Goal: Information Seeking & Learning: Learn about a topic

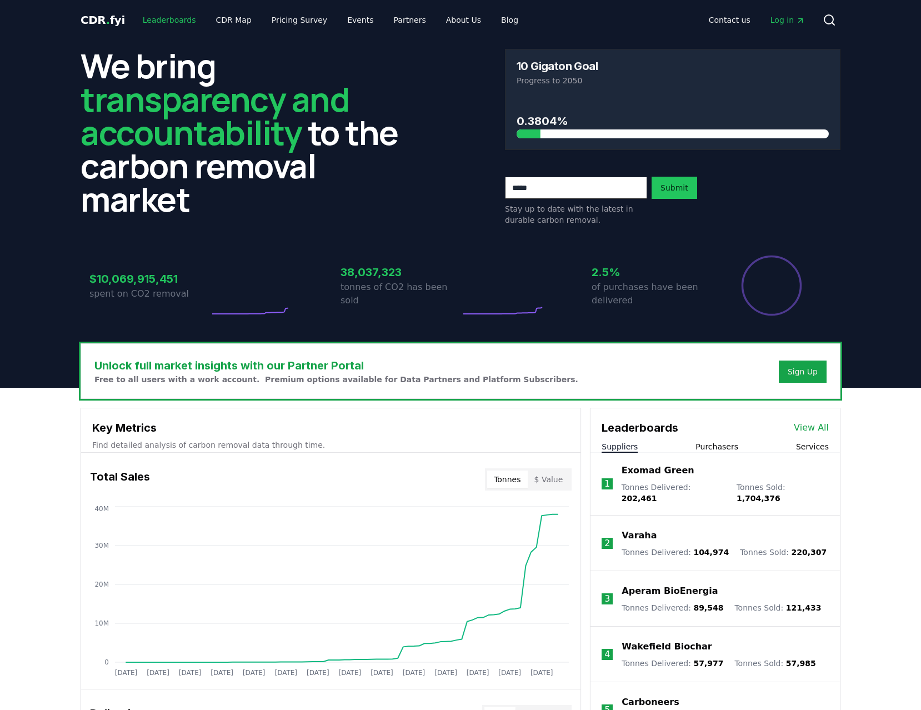
click at [169, 21] on link "Leaderboards" at bounding box center [169, 20] width 71 height 20
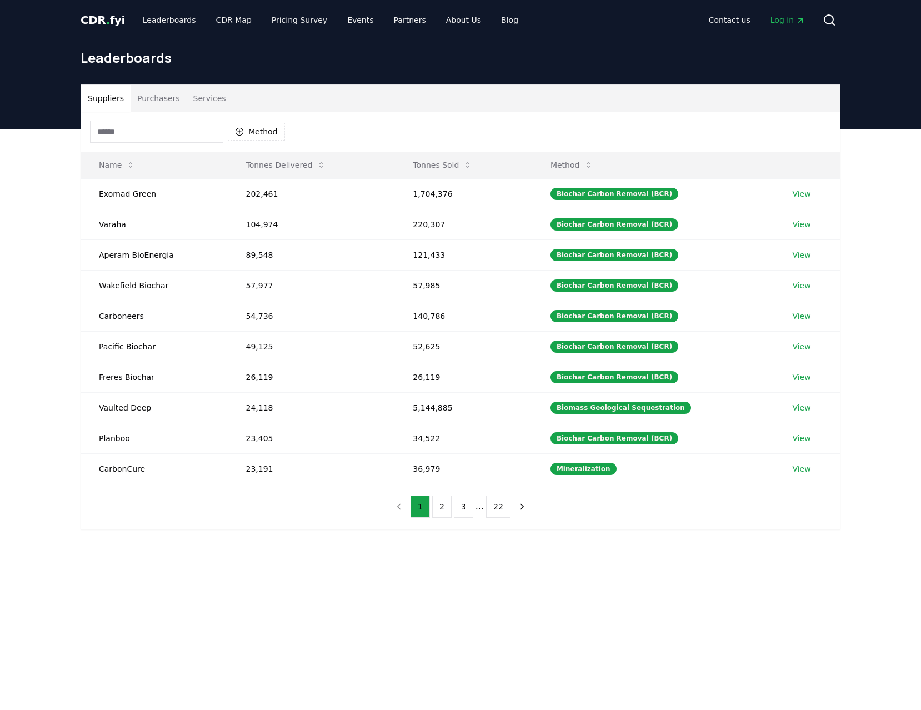
click at [145, 130] on input at bounding box center [156, 131] width 133 height 22
click at [153, 99] on button "Purchasers" at bounding box center [158, 98] width 56 height 27
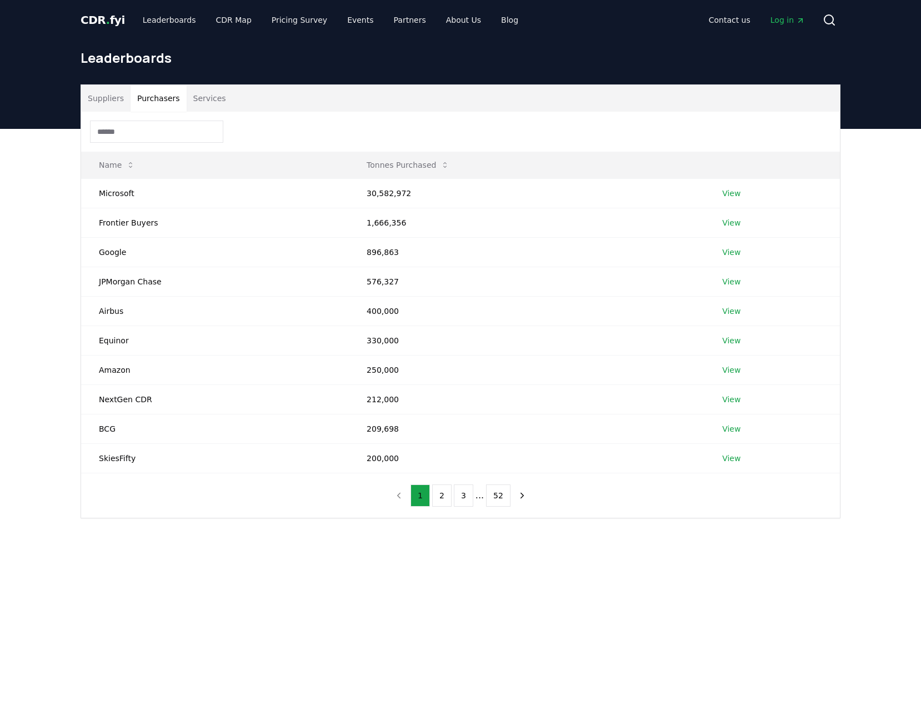
click at [153, 128] on input at bounding box center [156, 131] width 133 height 22
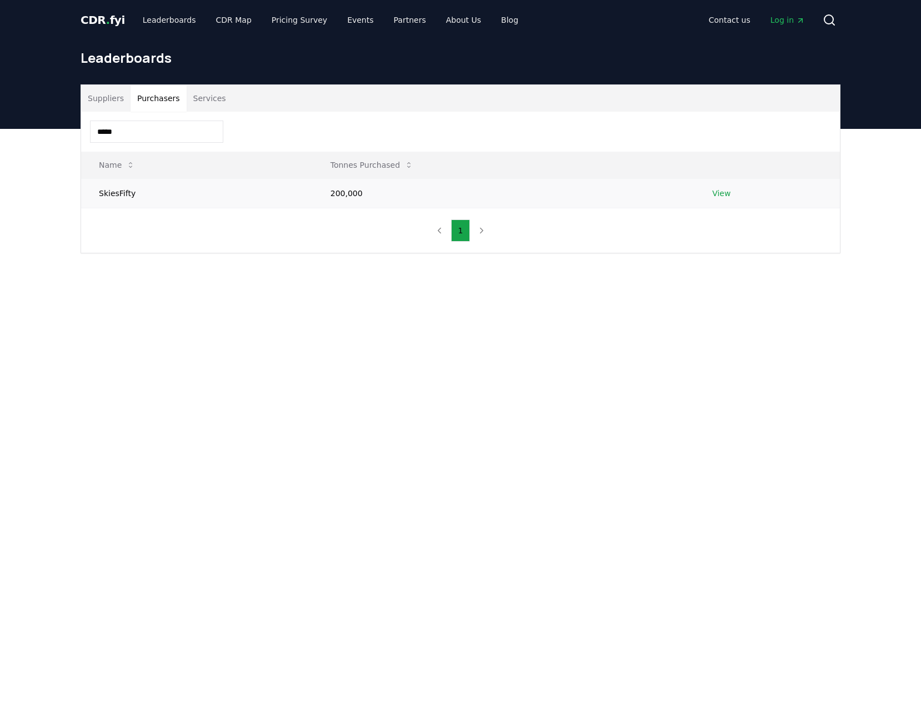
type input "*****"
click at [111, 188] on td "SkiesFifty" at bounding box center [197, 192] width 232 height 29
click at [716, 190] on link "View" at bounding box center [721, 193] width 18 height 11
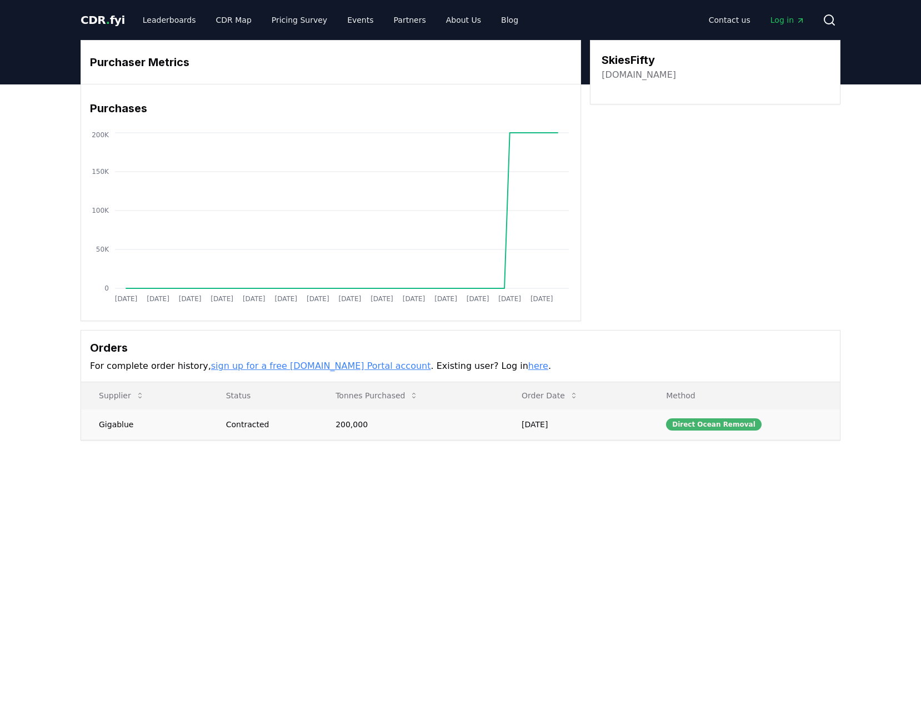
click at [698, 423] on div "Direct Ocean Removal" at bounding box center [713, 424] width 95 height 12
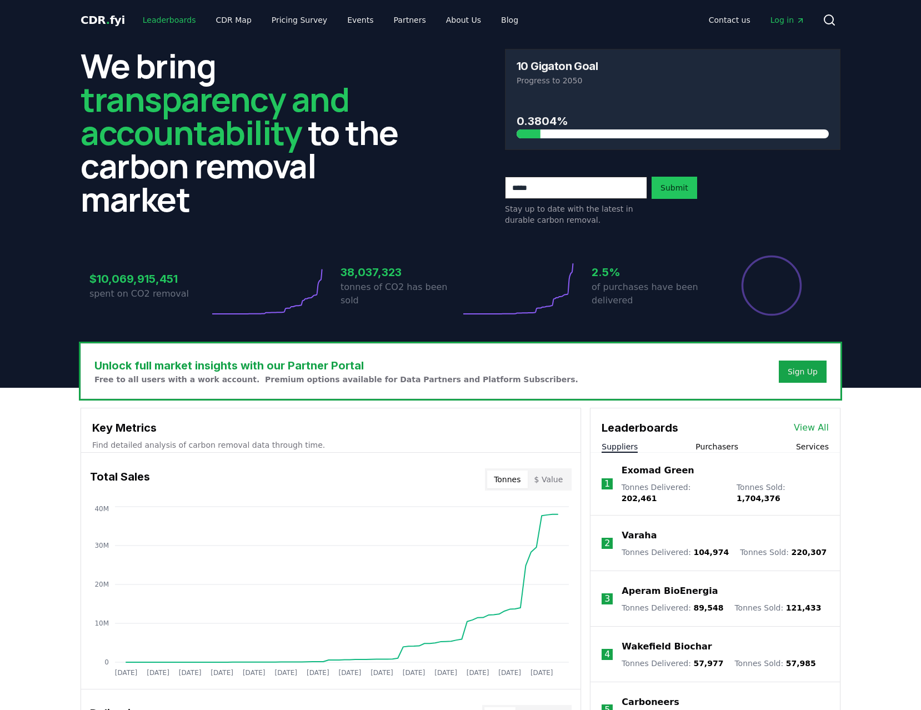
click at [164, 13] on link "Leaderboards" at bounding box center [169, 20] width 71 height 20
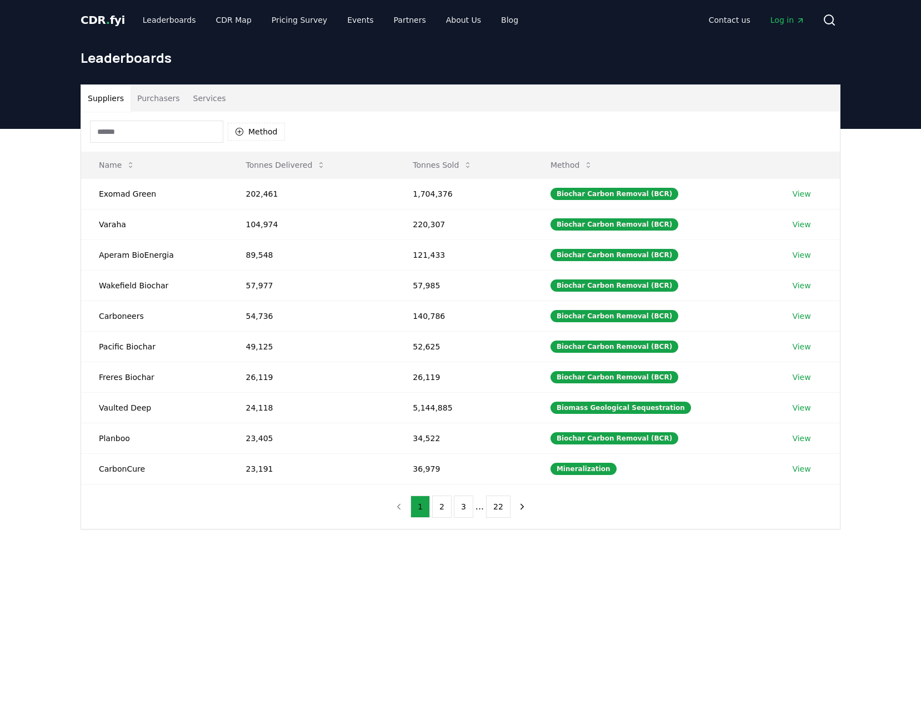
click at [168, 100] on button "Purchasers" at bounding box center [158, 98] width 56 height 27
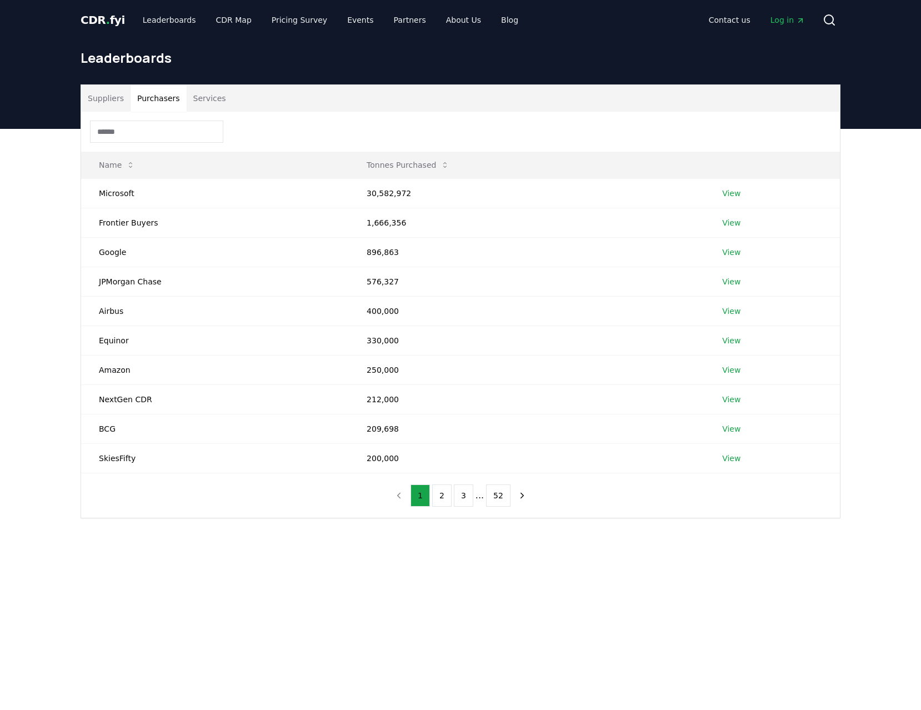
click at [166, 132] on input at bounding box center [156, 131] width 133 height 22
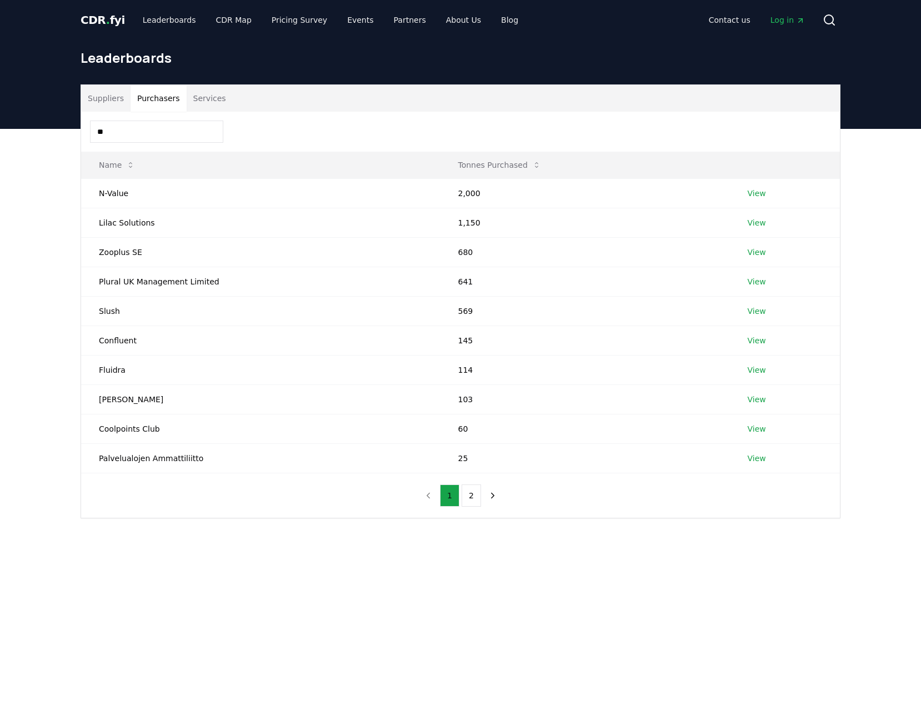
type input "*"
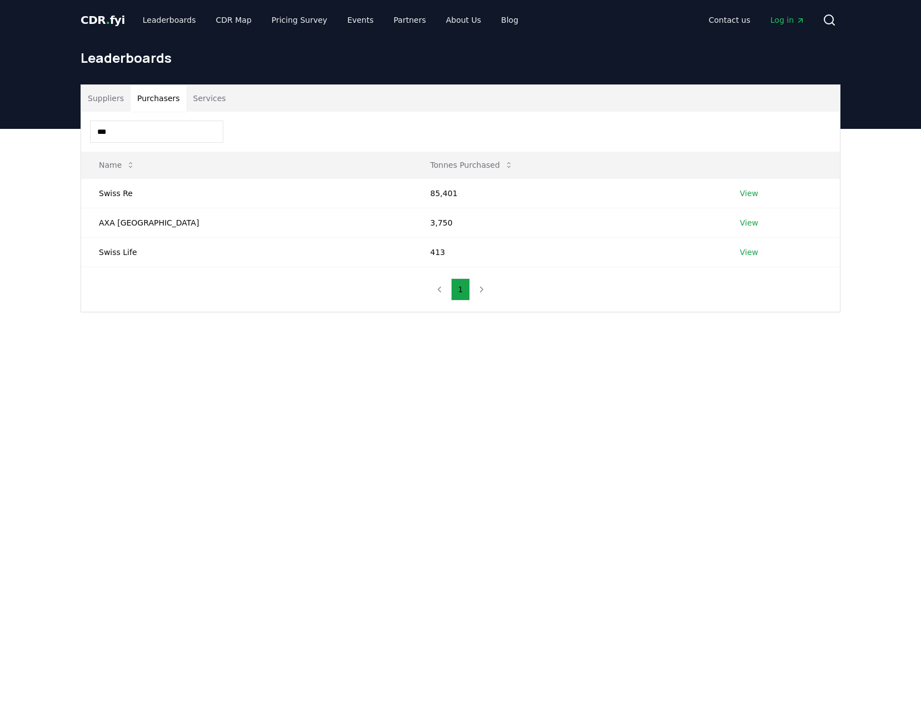
type input "****"
